Goal: Task Accomplishment & Management: Manage account settings

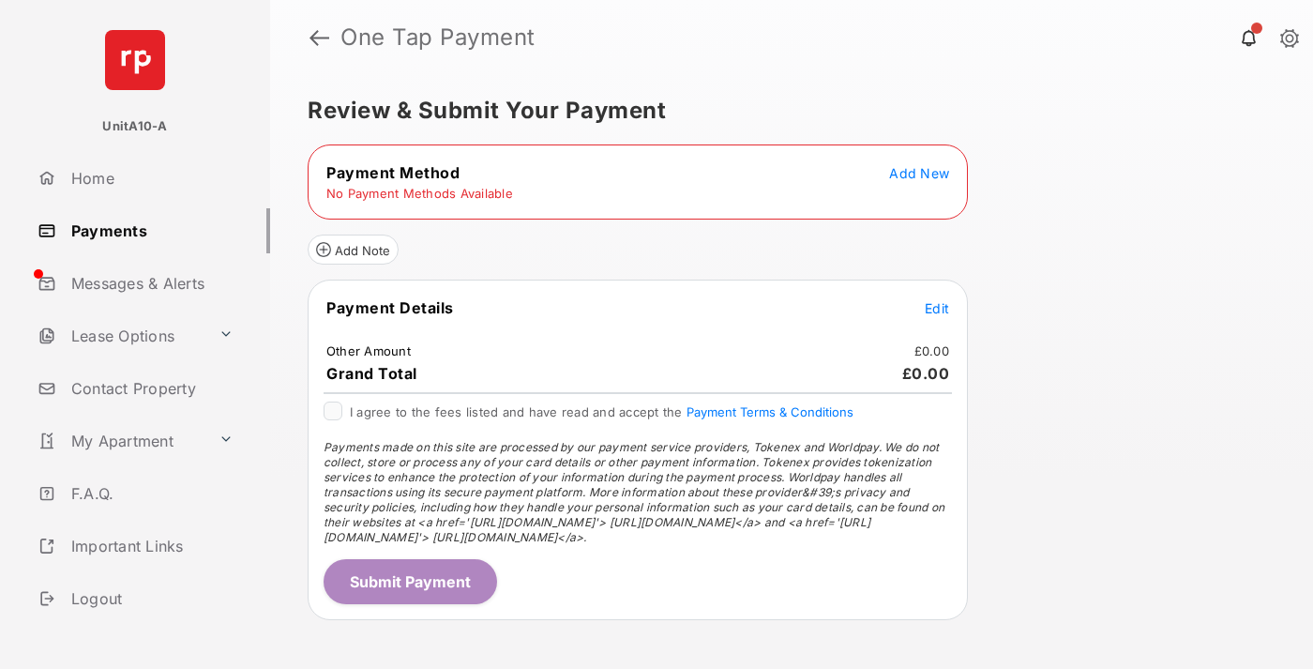
click at [919, 173] on span "Add New" at bounding box center [919, 173] width 60 height 16
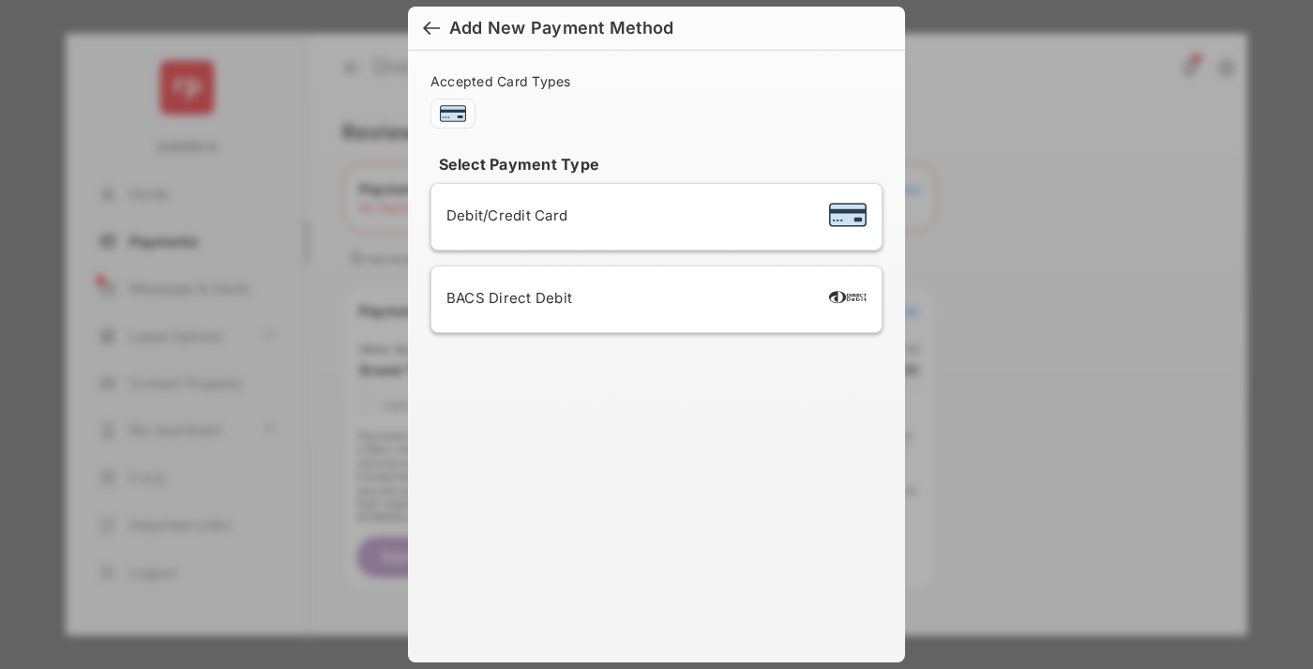
click at [502, 215] on span "Debit/Credit Card" at bounding box center [506, 215] width 121 height 18
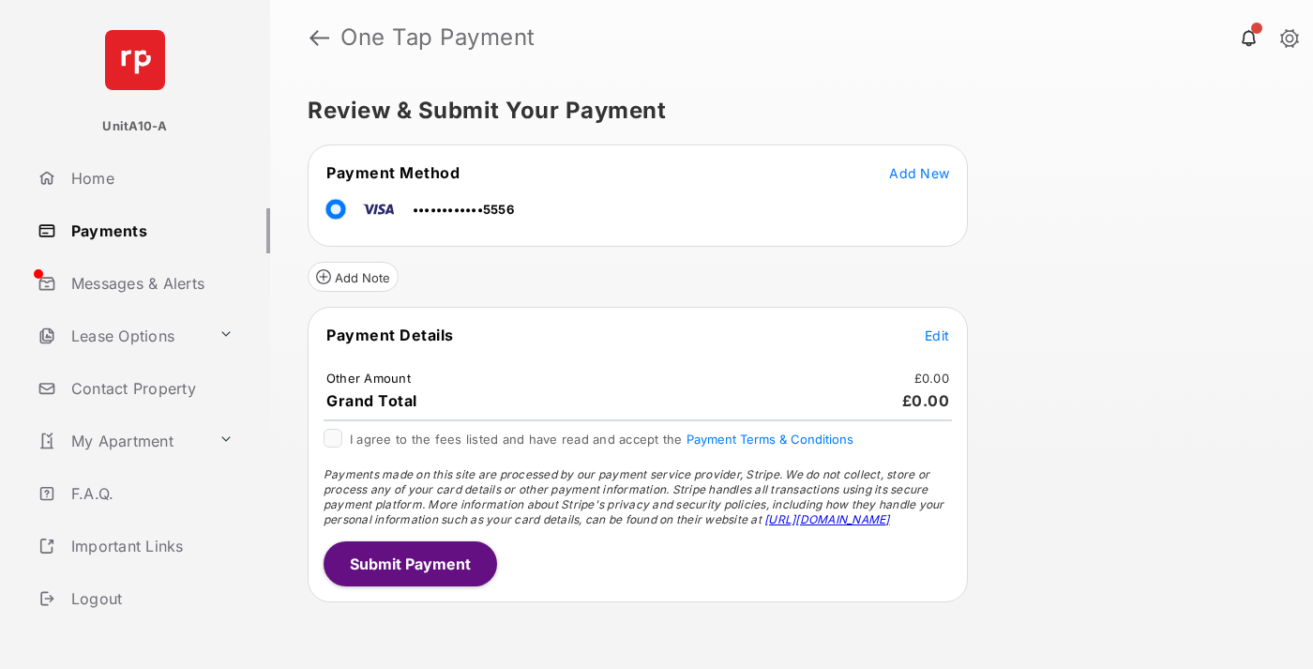
click at [937, 335] on span "Edit" at bounding box center [937, 335] width 24 height 16
click at [409, 563] on button "Submit Payment" at bounding box center [411, 563] width 174 height 45
